Goal: Transaction & Acquisition: Purchase product/service

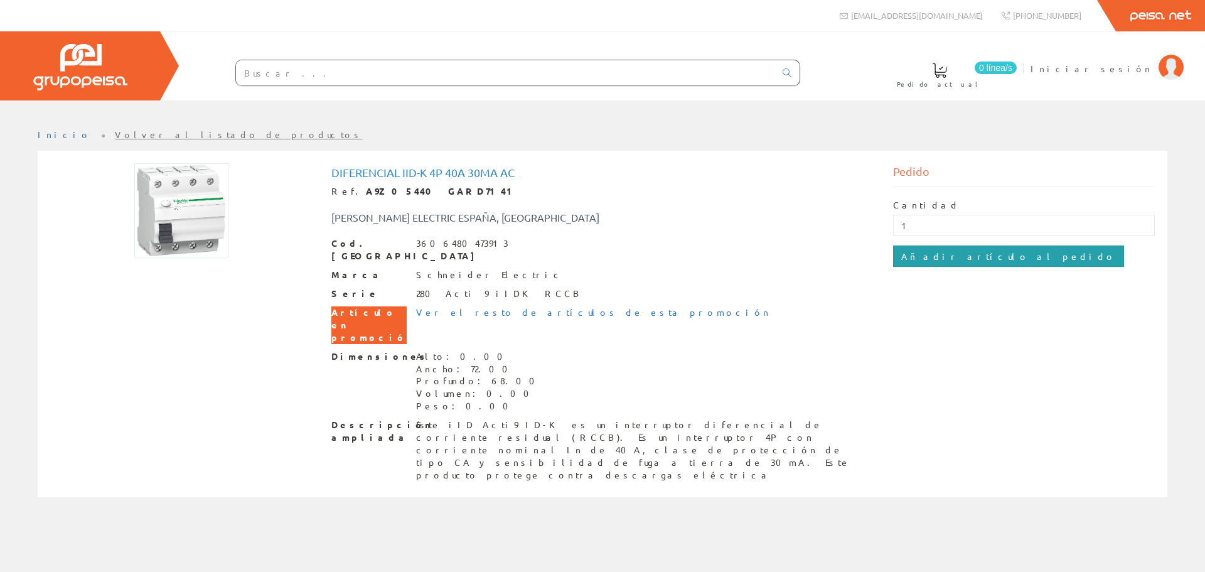
type input "1"
click at [983, 250] on input "Añadir artículo al pedido" at bounding box center [1008, 255] width 231 height 21
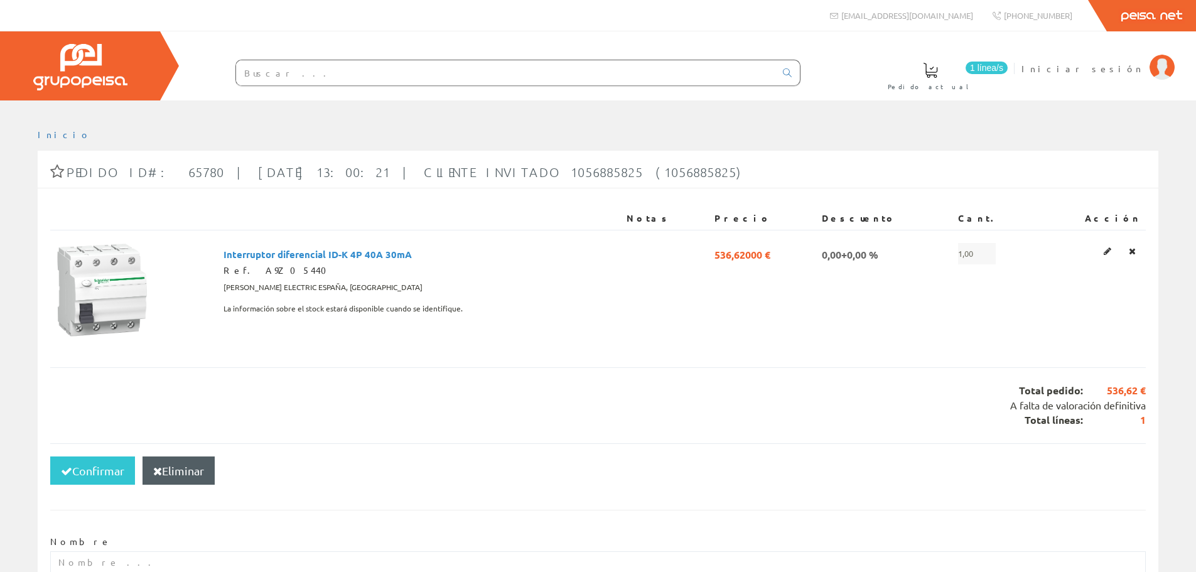
drag, startPoint x: 284, startPoint y: 72, endPoint x: 276, endPoint y: 75, distance: 8.5
click at [280, 73] on input "text" at bounding box center [505, 72] width 539 height 25
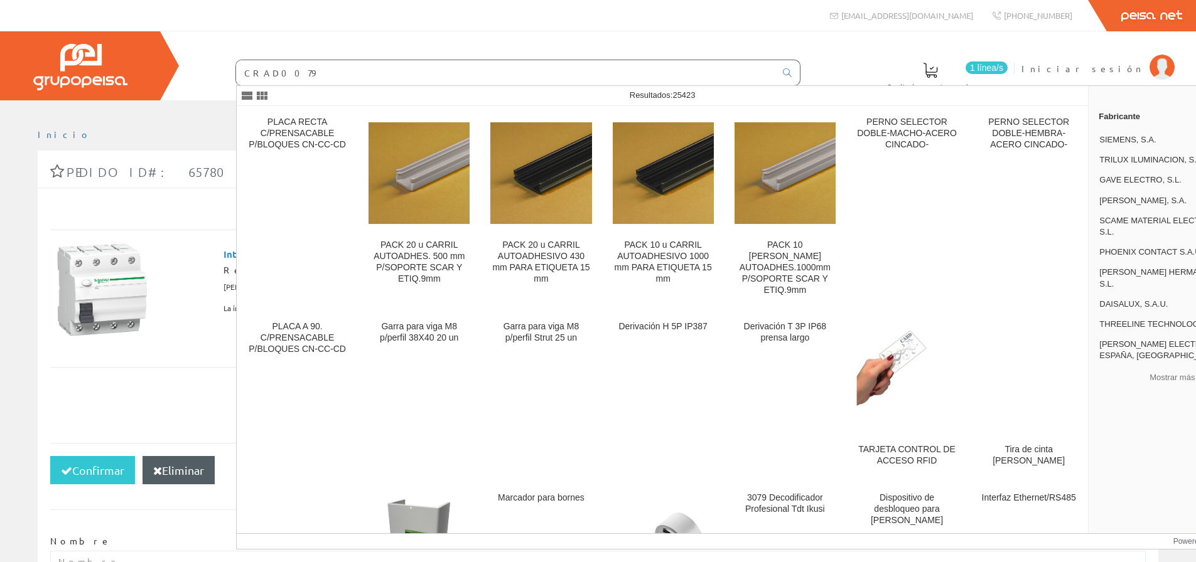
type input "CRAD0079"
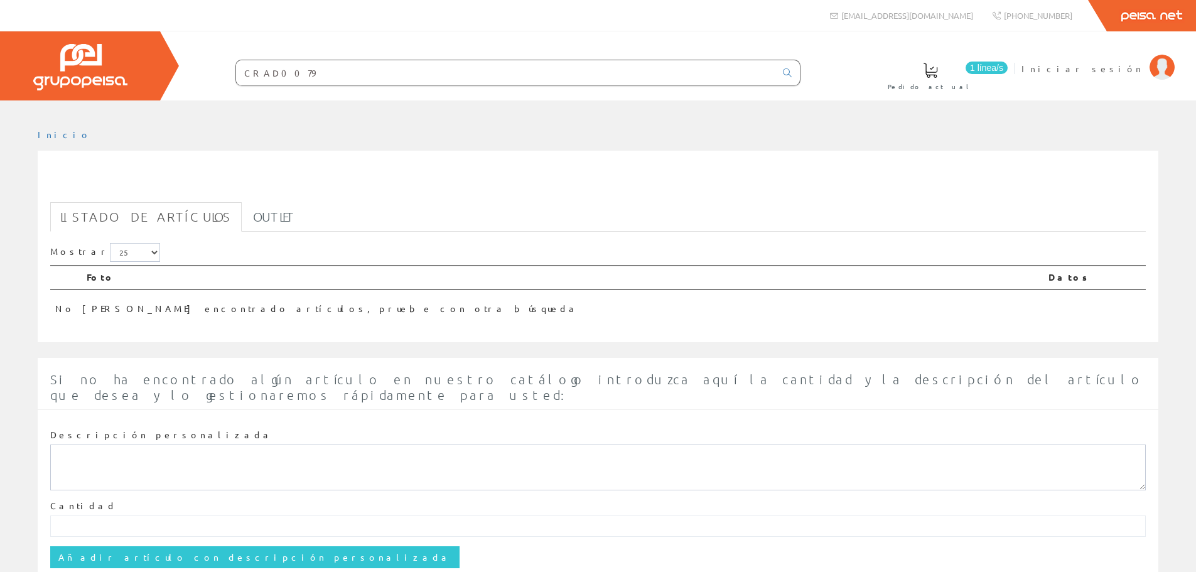
click at [327, 74] on input "CRAD0079" at bounding box center [505, 72] width 539 height 25
click at [250, 73] on input "CRAD0079" at bounding box center [505, 72] width 539 height 25
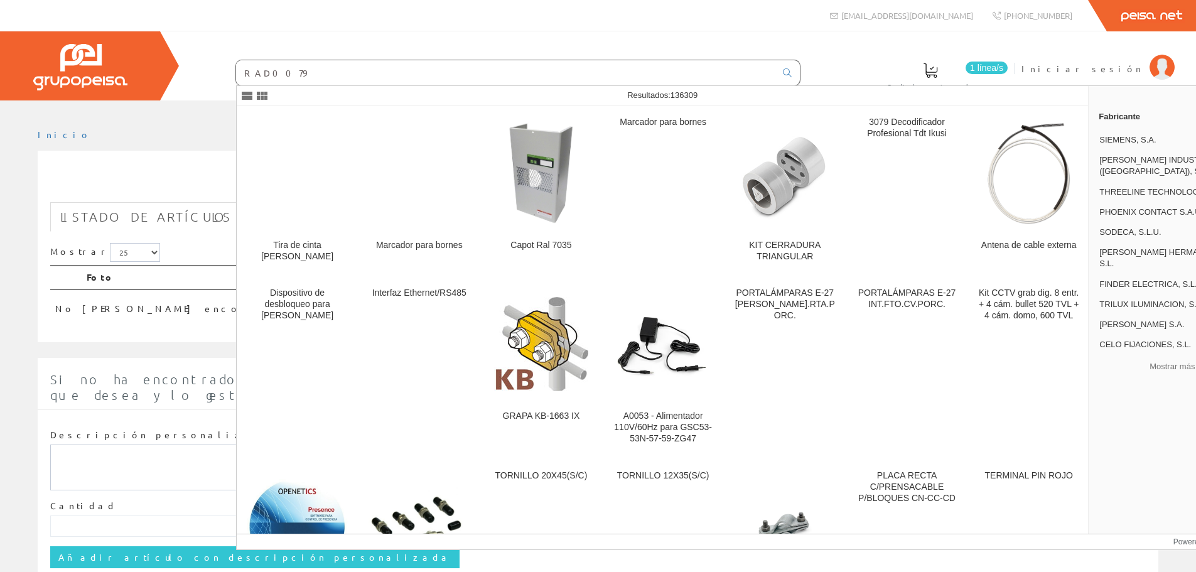
type input "GRAD0079"
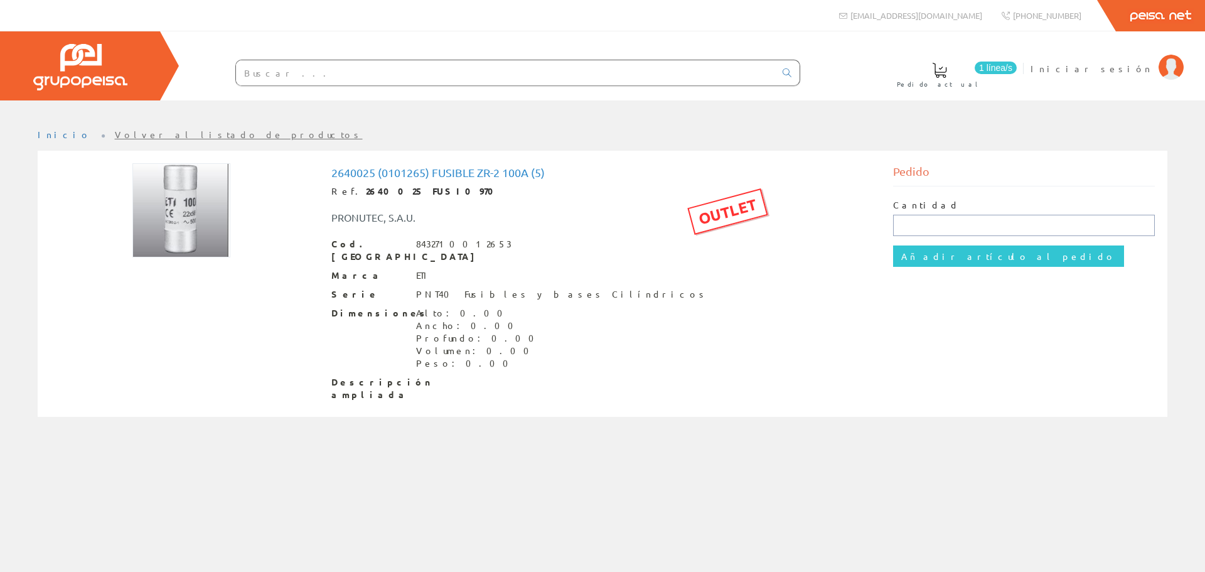
click at [957, 222] on input "text" at bounding box center [1024, 225] width 262 height 21
type input "1"
click at [940, 252] on input "Añadir artículo al pedido" at bounding box center [1008, 255] width 231 height 21
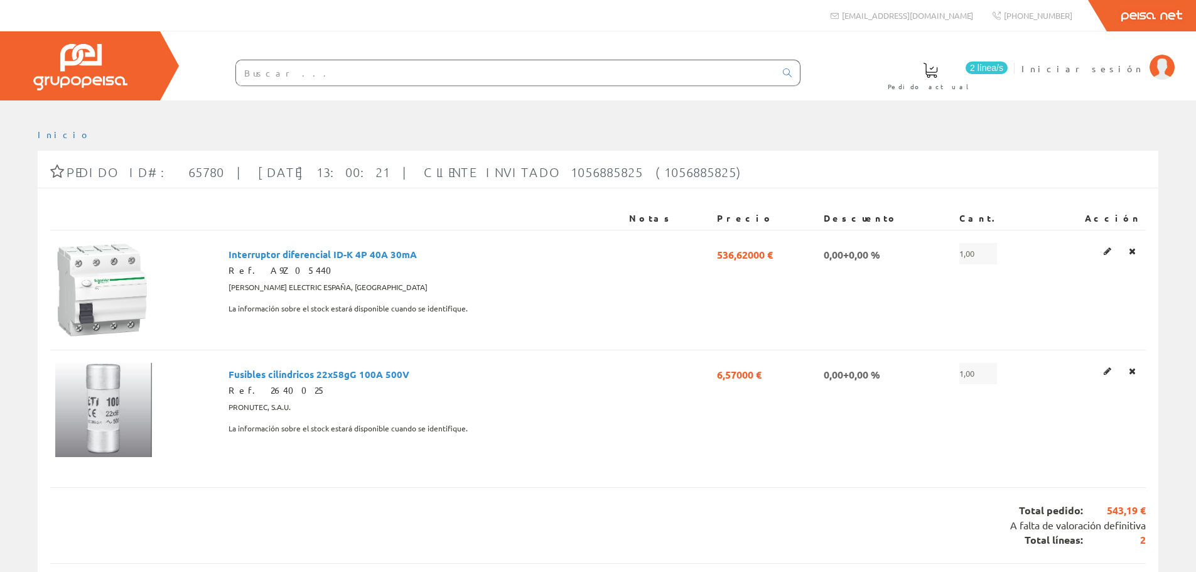
click at [310, 70] on input "text" at bounding box center [505, 72] width 539 height 25
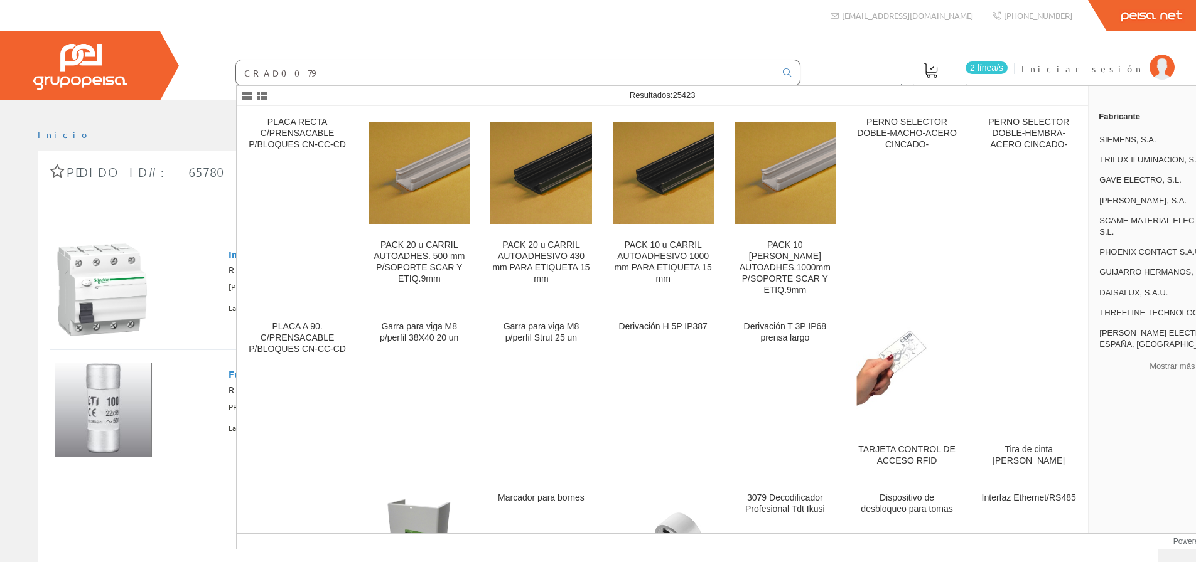
type input "CRAD0079"
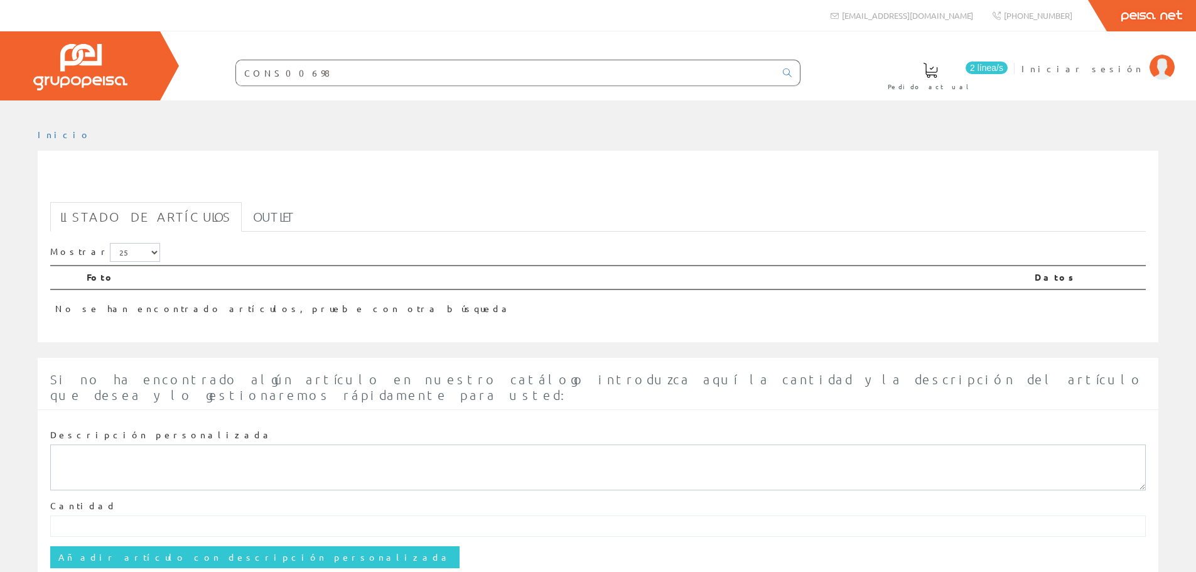
click at [275, 73] on input "CONS00698" at bounding box center [505, 72] width 539 height 25
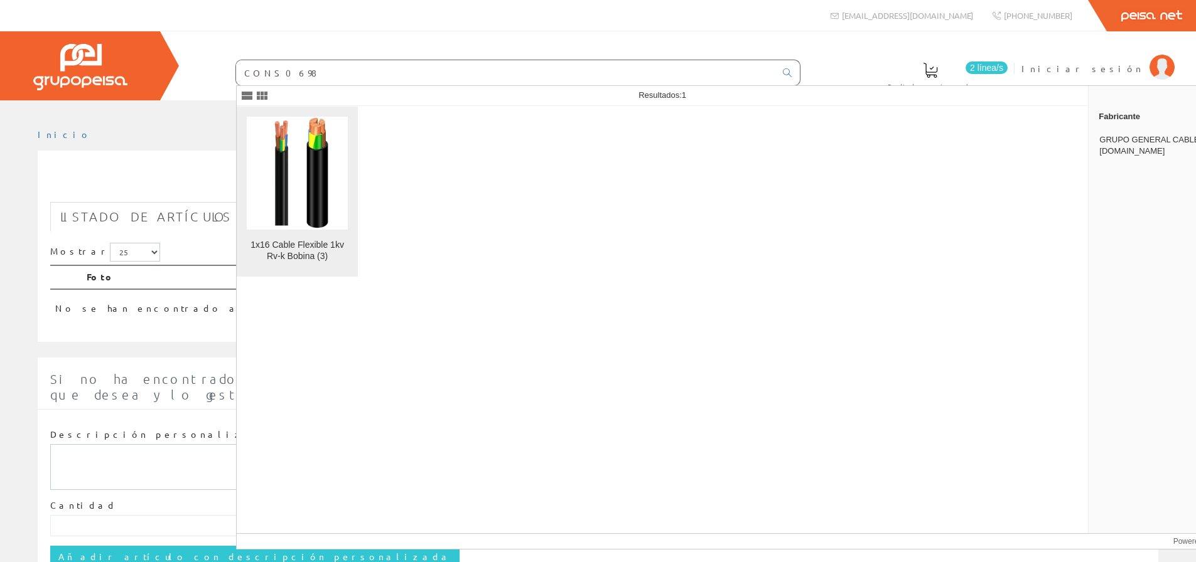
type input "CONS0698"
click at [287, 191] on img at bounding box center [297, 173] width 85 height 113
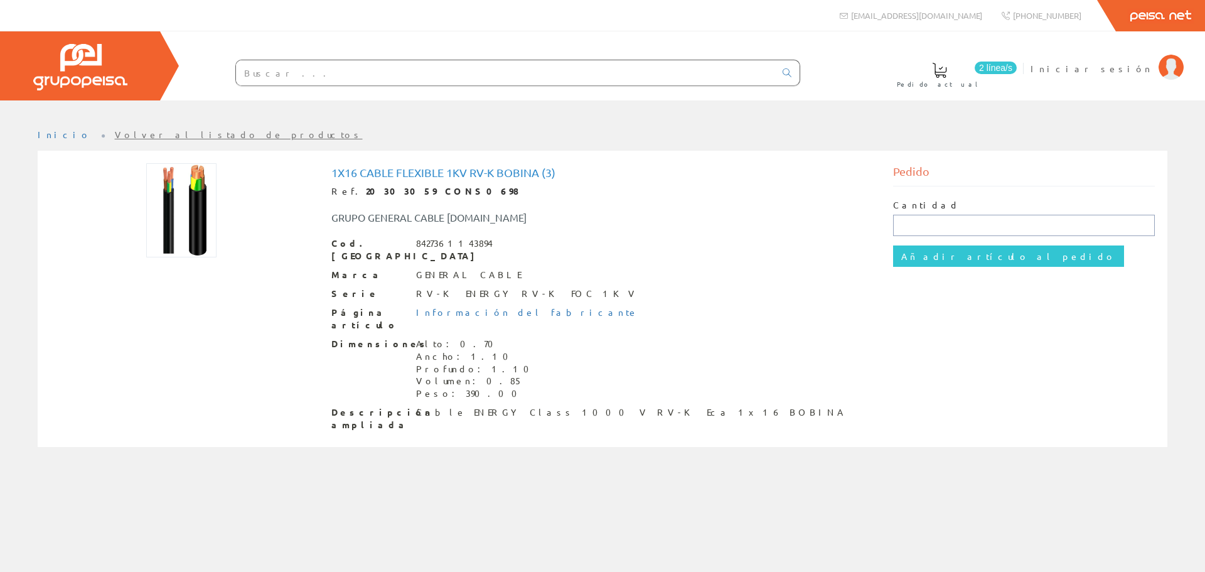
click at [929, 222] on input "text" at bounding box center [1024, 225] width 262 height 21
type input "1"
click at [949, 263] on input "Añadir artículo al pedido" at bounding box center [1008, 255] width 231 height 21
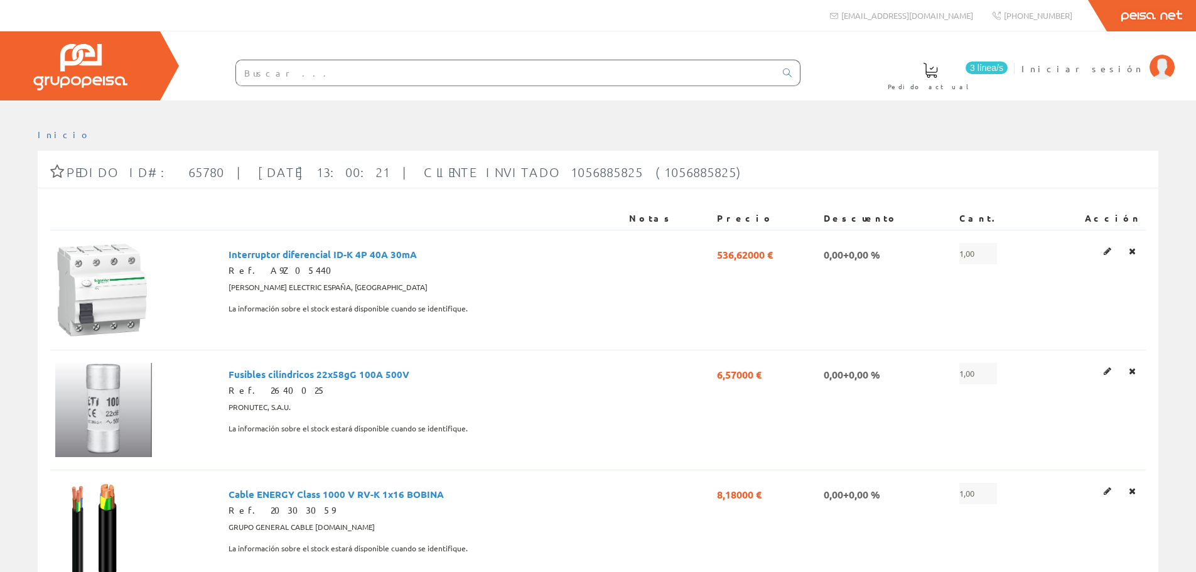
click at [349, 75] on input "text" at bounding box center [505, 72] width 539 height 25
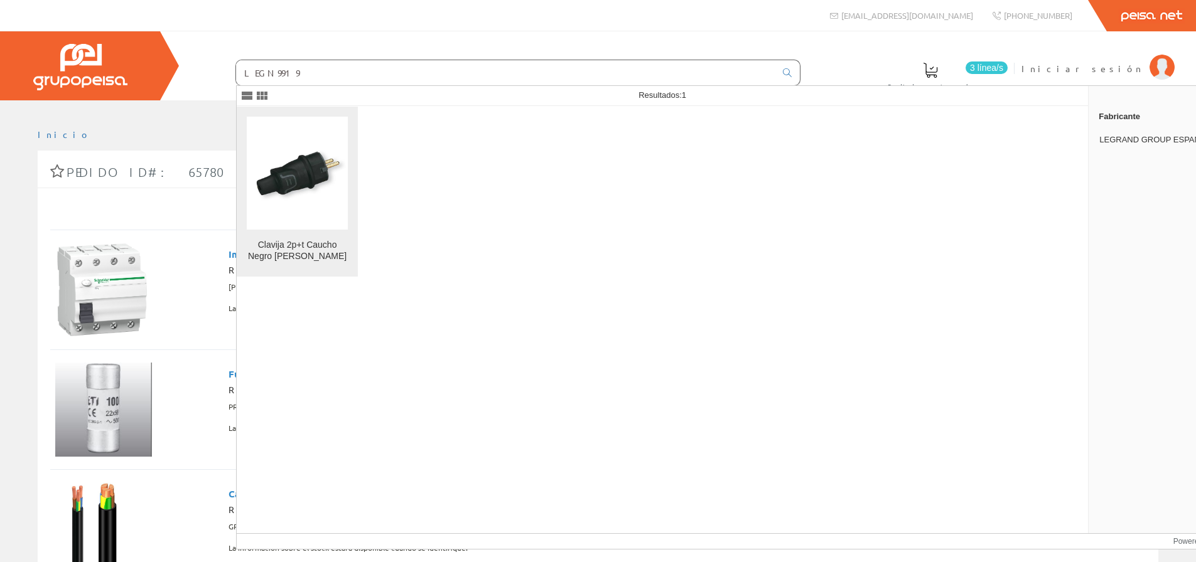
type input "LEGN9919"
click at [276, 210] on figure at bounding box center [297, 173] width 101 height 113
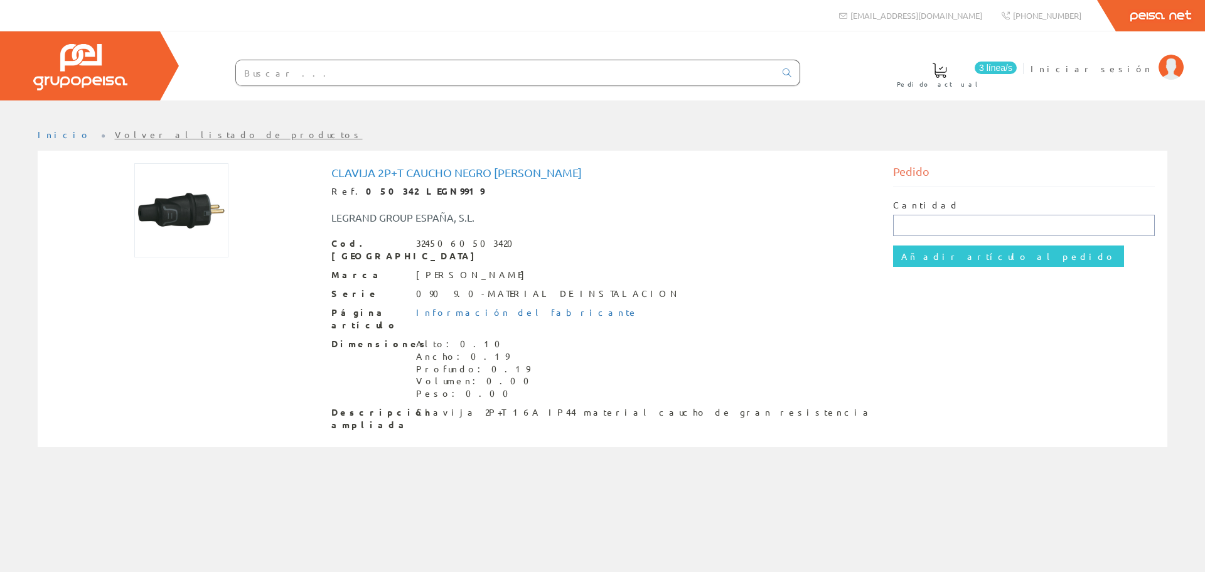
click at [950, 227] on input "text" at bounding box center [1024, 225] width 262 height 21
type input "1"
click at [957, 254] on input "Añadir artículo al pedido" at bounding box center [1008, 255] width 231 height 21
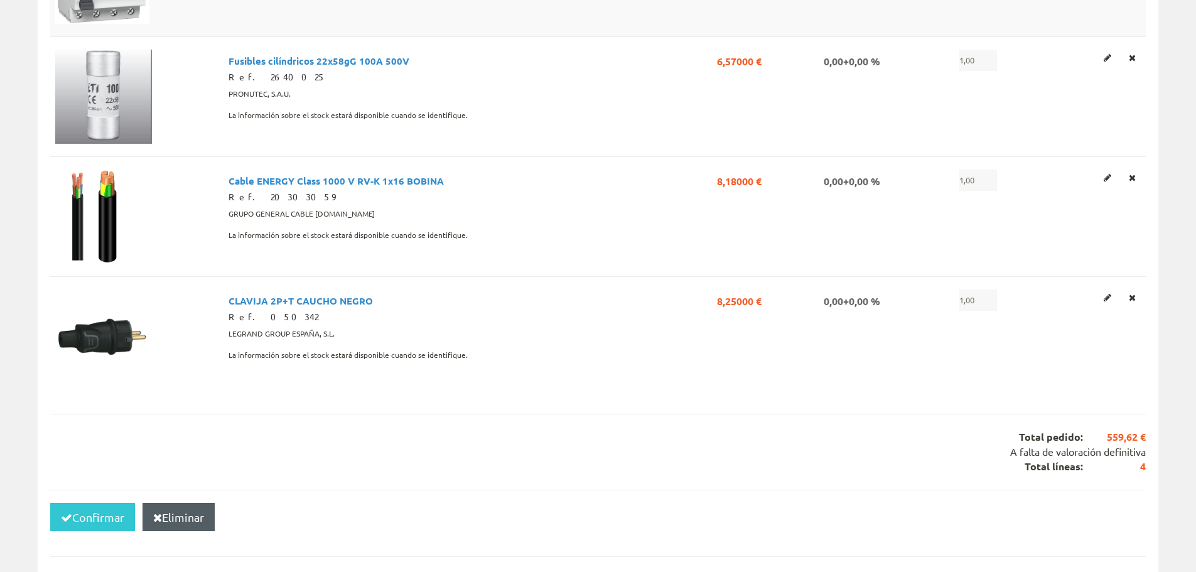
scroll to position [314, 0]
